Goal: Task Accomplishment & Management: Use online tool/utility

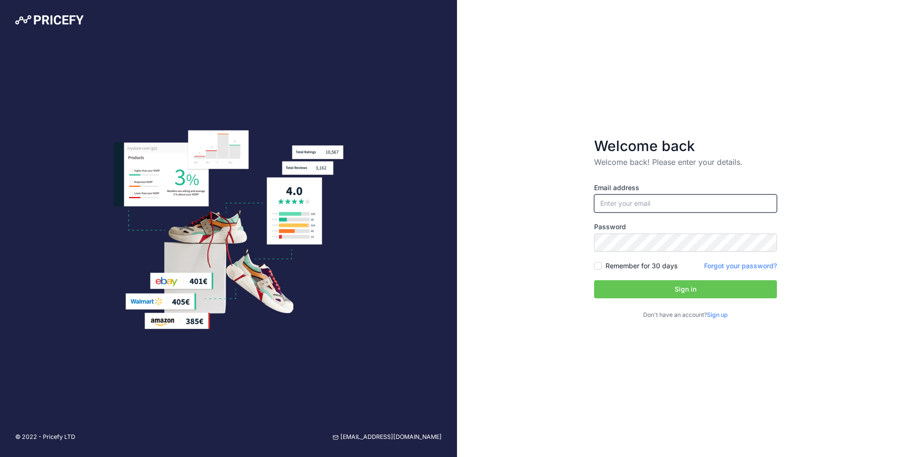
type input "[EMAIL_ADDRESS][DOMAIN_NAME]"
click at [685, 288] on button "Sign in" at bounding box center [685, 289] width 183 height 18
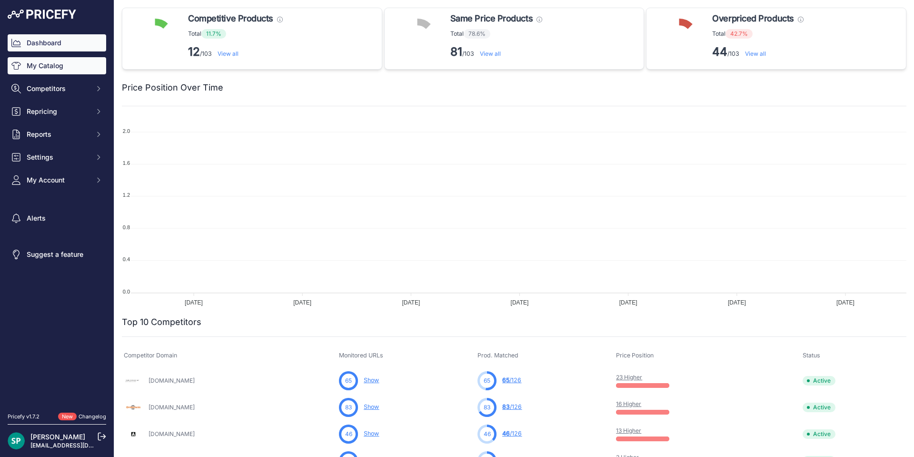
click at [50, 69] on link "My Catalog" at bounding box center [57, 65] width 99 height 17
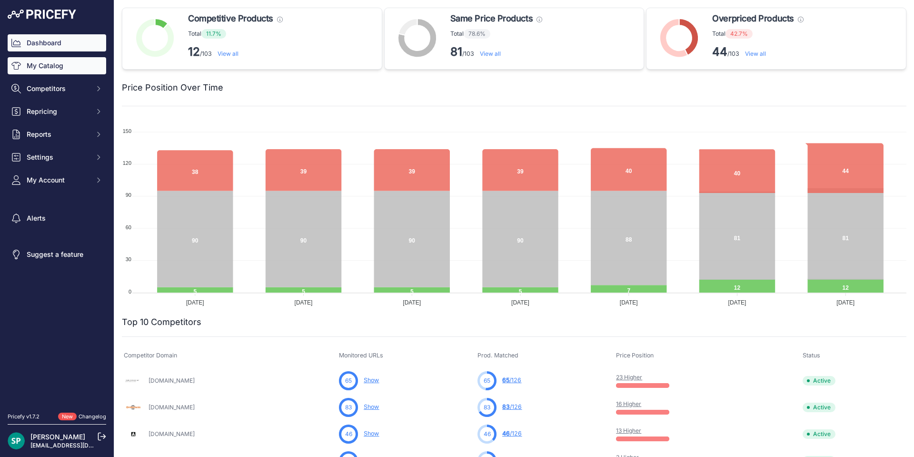
click at [61, 64] on link "My Catalog" at bounding box center [57, 65] width 99 height 17
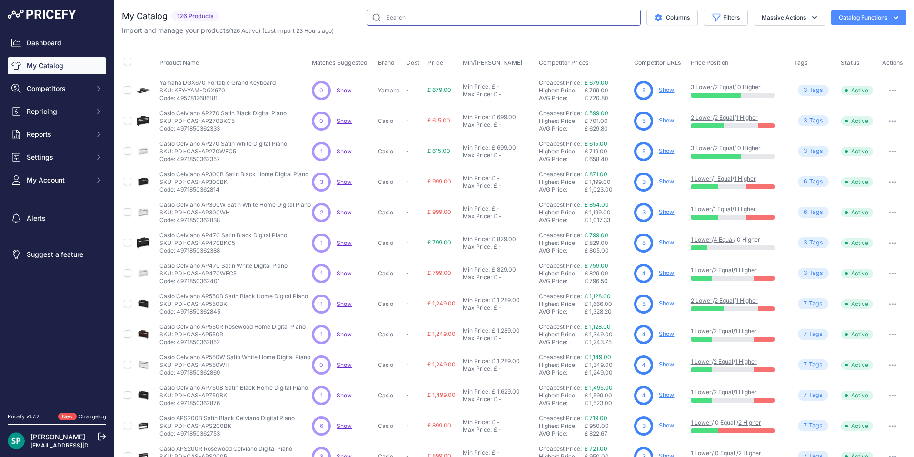
click at [405, 25] on input "text" at bounding box center [504, 18] width 274 height 16
type input "es520"
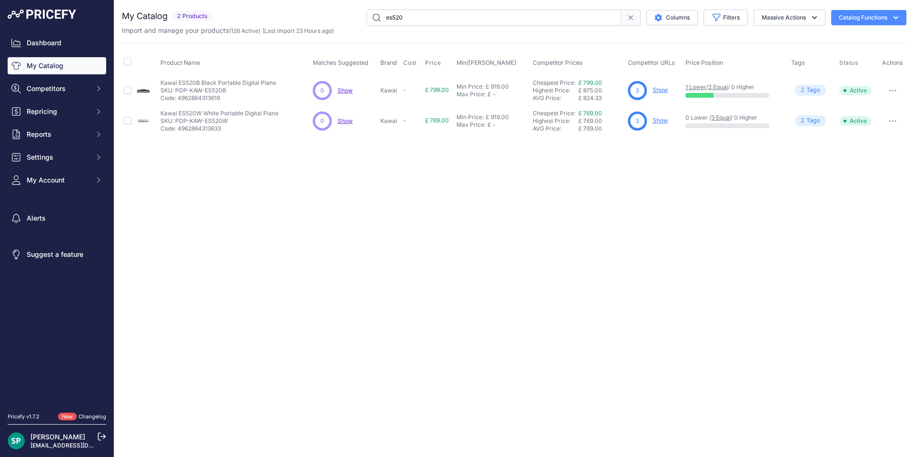
click at [660, 89] on link "Show" at bounding box center [660, 89] width 15 height 7
